Goal: Book appointment/travel/reservation

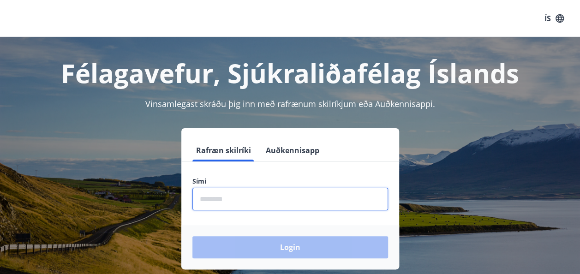
click at [241, 202] on input "phone" at bounding box center [290, 199] width 196 height 23
type input "********"
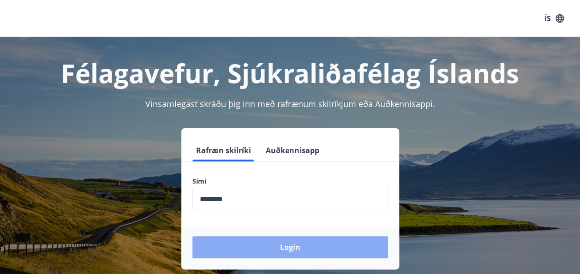
click at [237, 250] on button "Login" at bounding box center [290, 247] width 196 height 22
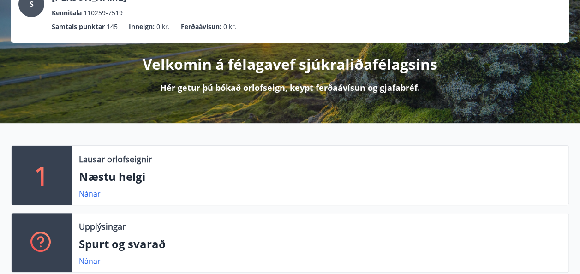
scroll to position [74, 0]
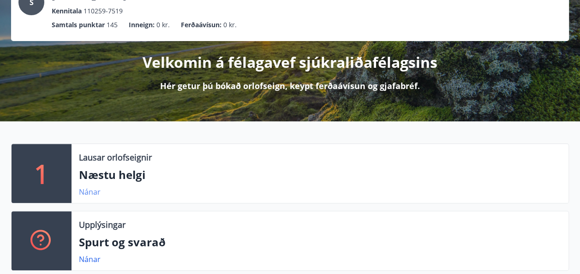
click at [86, 194] on link "Nánar" at bounding box center [90, 192] width 22 height 10
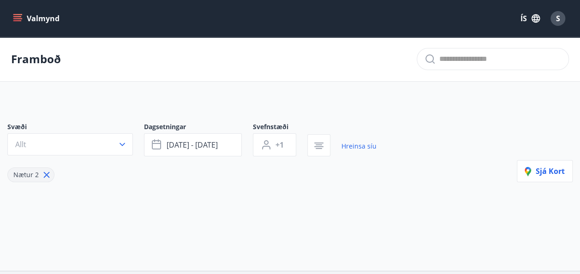
type input "*"
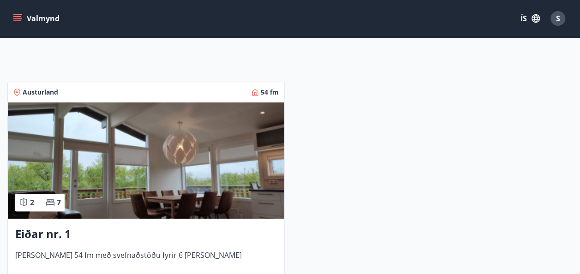
scroll to position [148, 0]
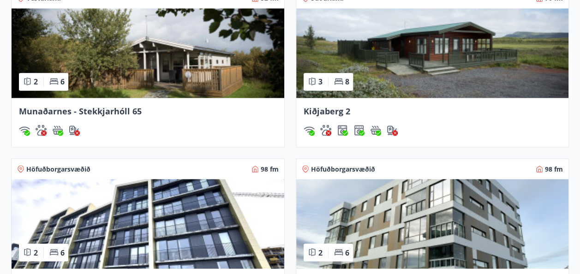
scroll to position [683, 0]
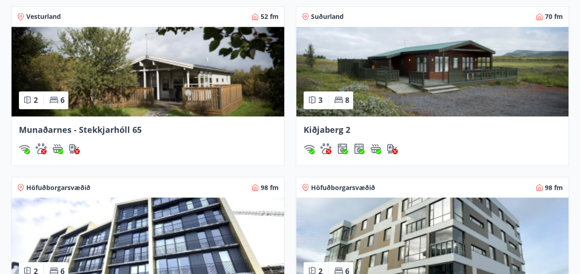
click at [100, 133] on span "Munaðarnes - Stekkjarhóll 65" at bounding box center [80, 129] width 123 height 11
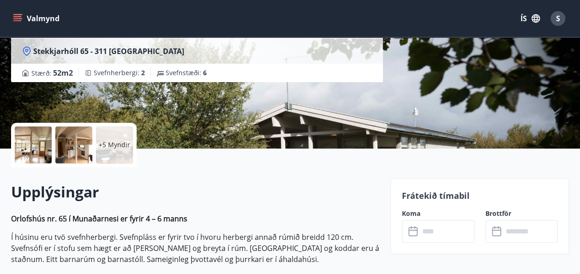
scroll to position [129, 0]
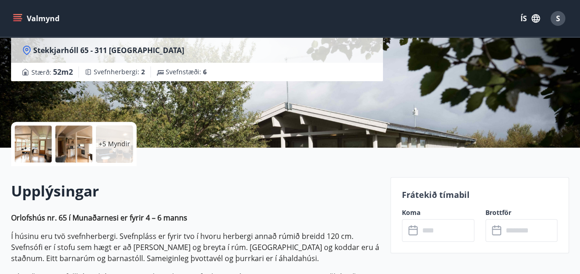
click at [418, 234] on icon at bounding box center [413, 230] width 11 height 11
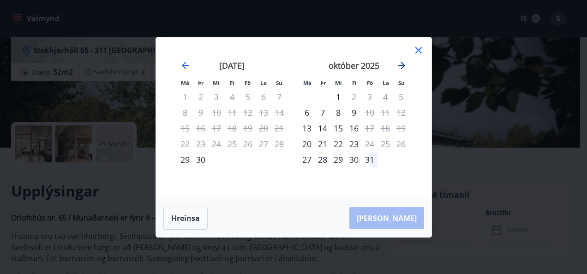
click at [400, 65] on icon "Move forward to switch to the next month." at bounding box center [401, 65] width 7 height 7
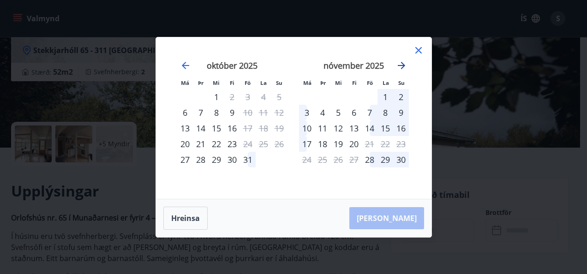
click at [398, 65] on icon "Move forward to switch to the next month." at bounding box center [401, 65] width 7 height 7
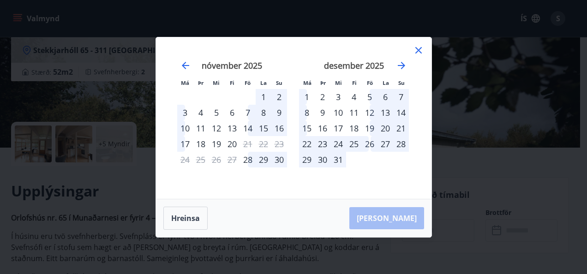
click at [416, 47] on icon at bounding box center [418, 50] width 11 height 11
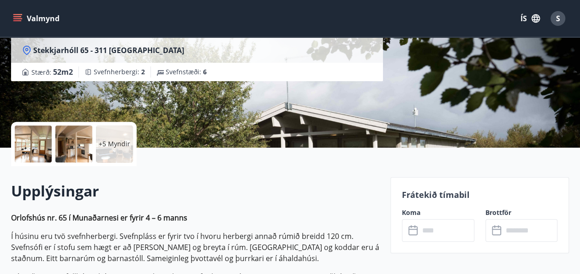
click at [107, 149] on div "+5 Myndir" at bounding box center [114, 143] width 37 height 37
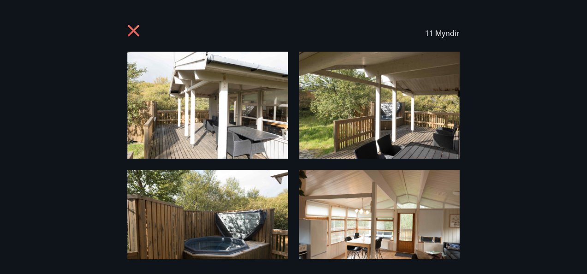
click at [499, 97] on div "11 Myndir" at bounding box center [293, 137] width 587 height 244
click at [227, 127] on img at bounding box center [207, 105] width 160 height 107
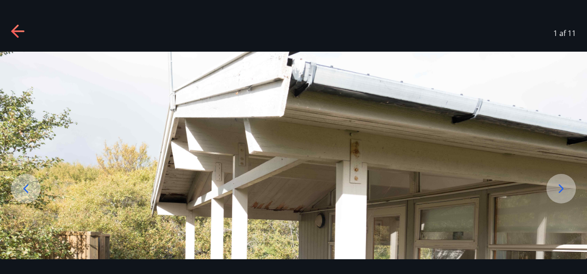
click at [342, 129] on img at bounding box center [293, 247] width 587 height 391
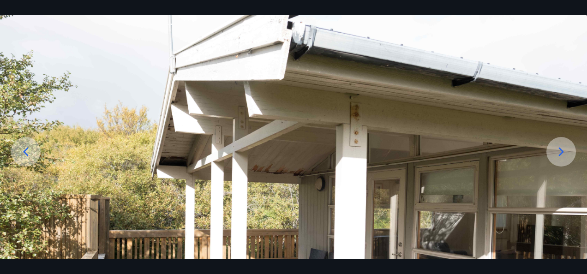
click at [342, 129] on img at bounding box center [293, 210] width 587 height 391
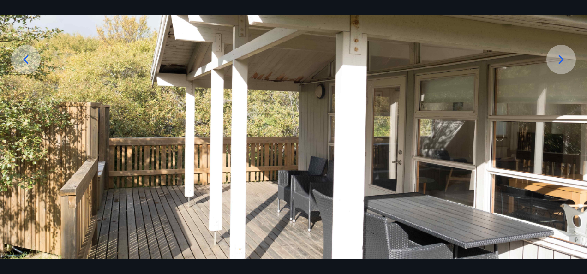
scroll to position [128, 0]
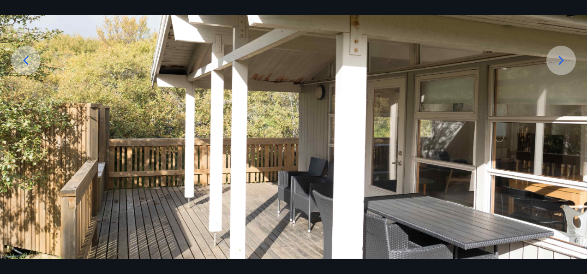
click at [556, 62] on icon at bounding box center [560, 60] width 15 height 15
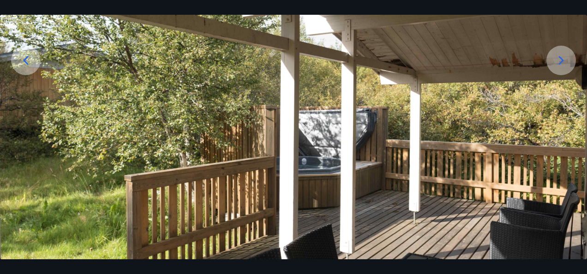
click at [556, 62] on icon at bounding box center [560, 60] width 15 height 15
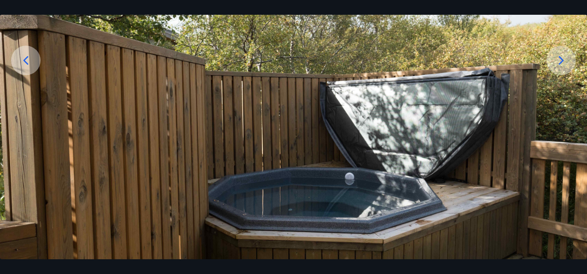
click at [556, 62] on icon at bounding box center [560, 60] width 15 height 15
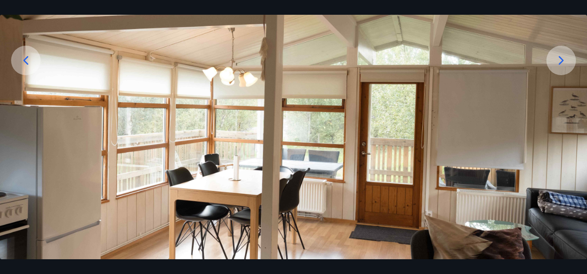
click at [556, 62] on icon at bounding box center [560, 60] width 15 height 15
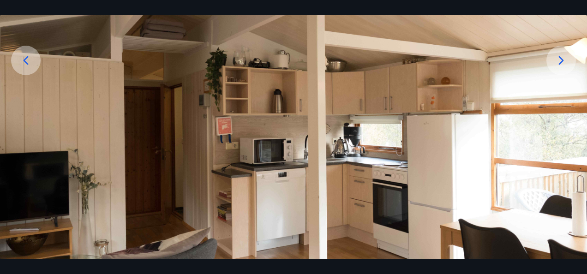
click at [556, 62] on icon at bounding box center [560, 60] width 15 height 15
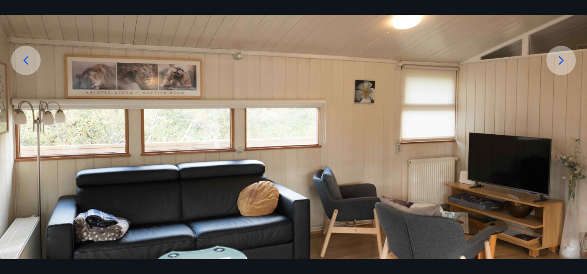
click at [556, 62] on icon at bounding box center [560, 60] width 15 height 15
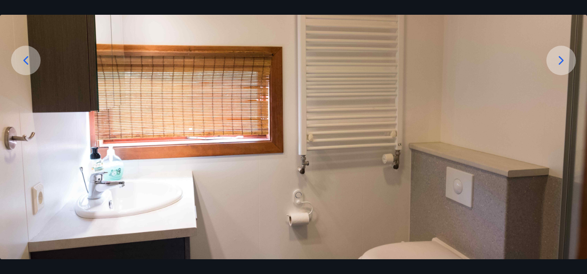
click at [556, 62] on icon at bounding box center [560, 60] width 15 height 15
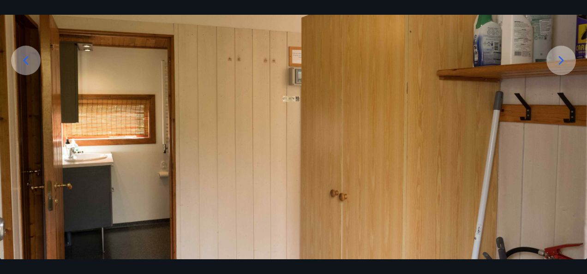
click at [556, 62] on icon at bounding box center [560, 60] width 15 height 15
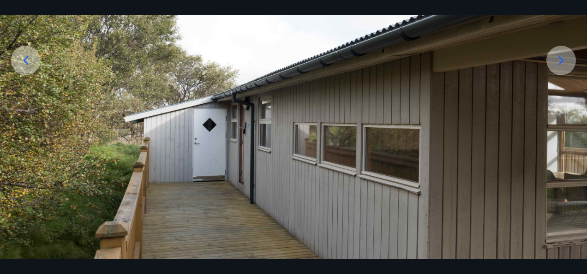
click at [556, 62] on icon at bounding box center [560, 60] width 15 height 15
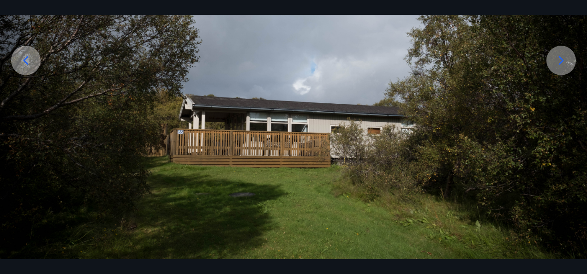
click at [556, 62] on icon at bounding box center [560, 60] width 15 height 15
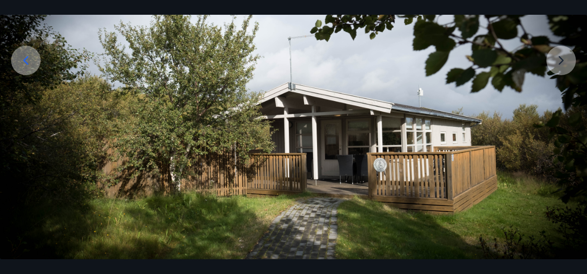
click at [556, 62] on img at bounding box center [293, 118] width 587 height 391
click at [26, 65] on icon at bounding box center [25, 60] width 15 height 15
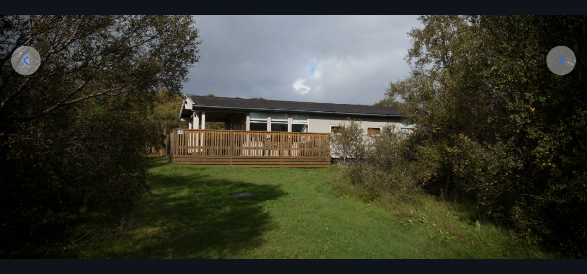
click at [26, 65] on icon at bounding box center [25, 60] width 15 height 15
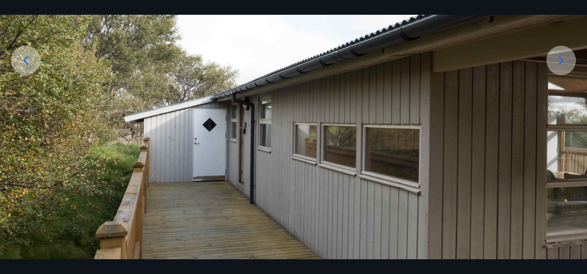
click at [26, 65] on icon at bounding box center [25, 60] width 15 height 15
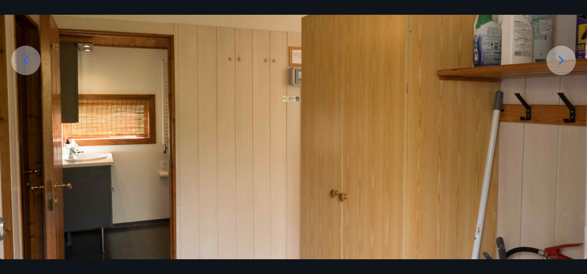
click at [26, 65] on icon at bounding box center [25, 60] width 15 height 15
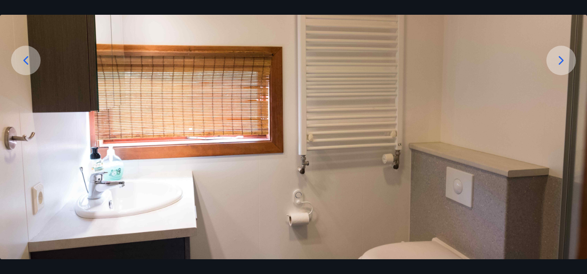
click at [26, 65] on icon at bounding box center [25, 60] width 15 height 15
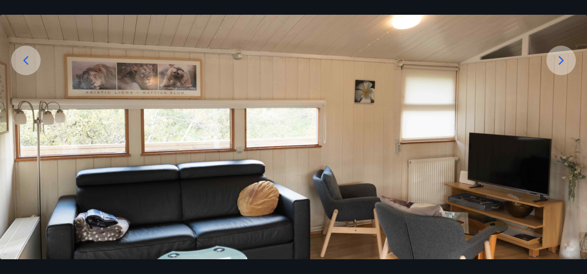
click at [26, 65] on icon at bounding box center [25, 60] width 15 height 15
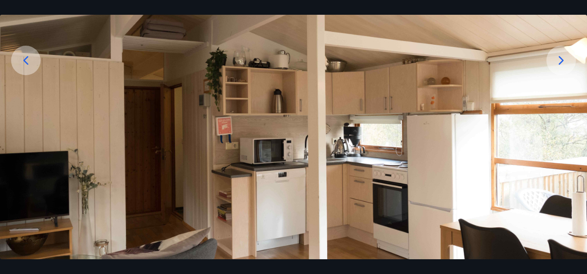
click at [26, 65] on icon at bounding box center [25, 60] width 15 height 15
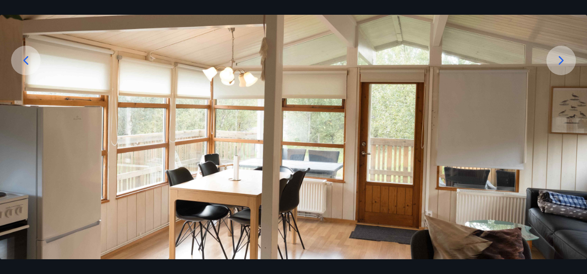
click at [26, 65] on icon at bounding box center [25, 60] width 15 height 15
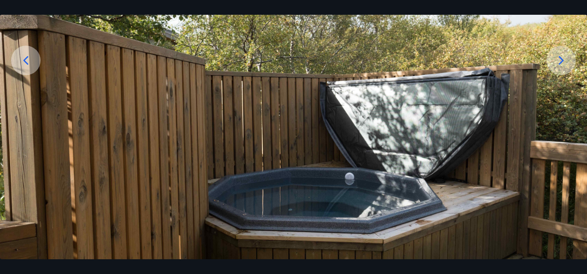
click at [26, 65] on icon at bounding box center [25, 60] width 15 height 15
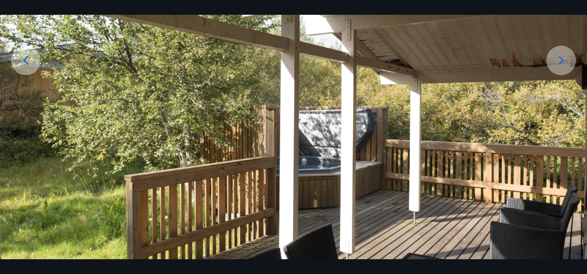
click at [26, 65] on icon at bounding box center [25, 60] width 15 height 15
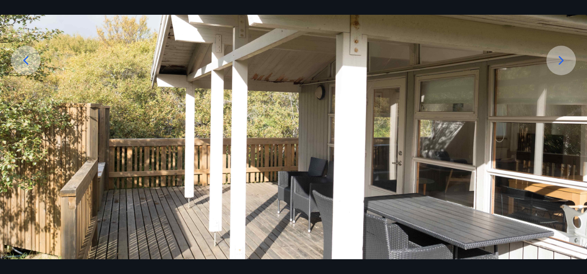
click at [26, 65] on icon at bounding box center [25, 60] width 15 height 15
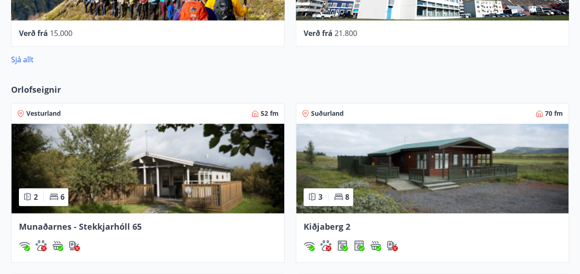
scroll to position [573, 0]
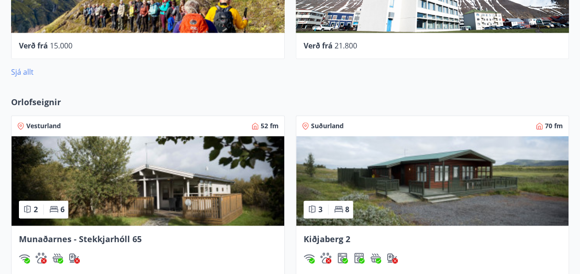
click at [28, 71] on link "Sjá allt" at bounding box center [22, 72] width 23 height 10
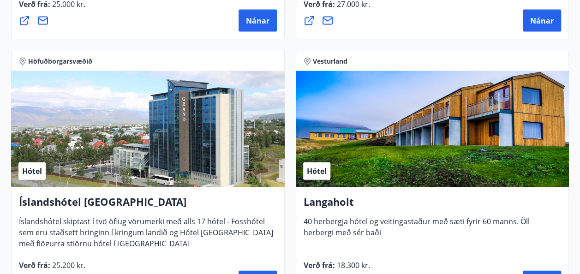
scroll to position [2749, 0]
